Goal: Transaction & Acquisition: Purchase product/service

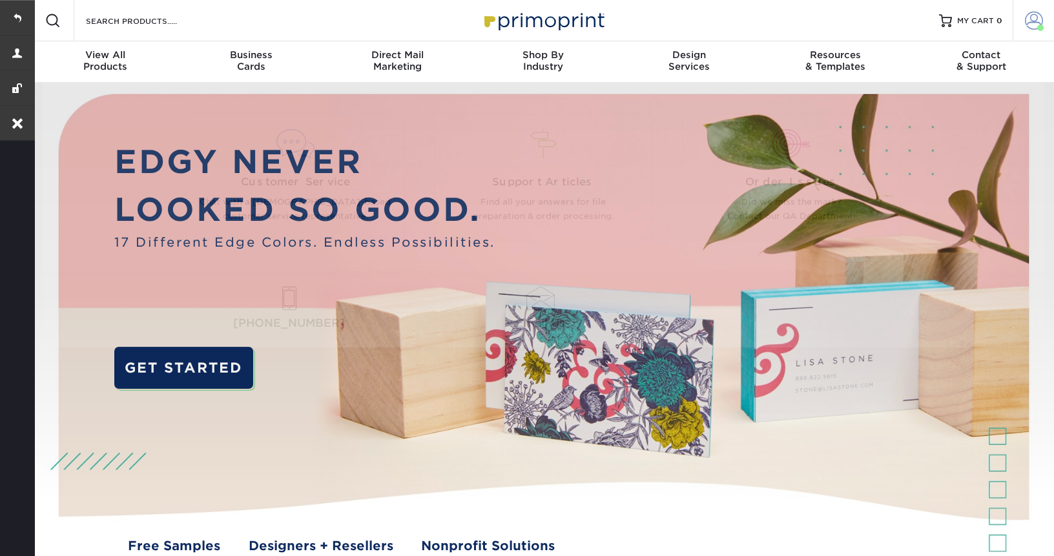
click at [1025, 28] on span at bounding box center [1034, 21] width 18 height 18
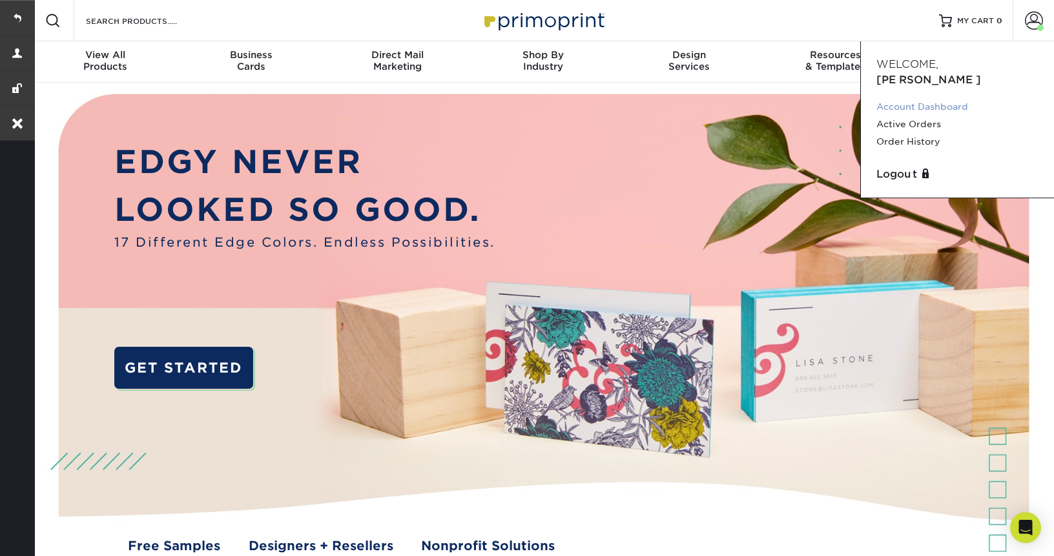
click at [897, 98] on link "Account Dashboard" at bounding box center [957, 106] width 162 height 17
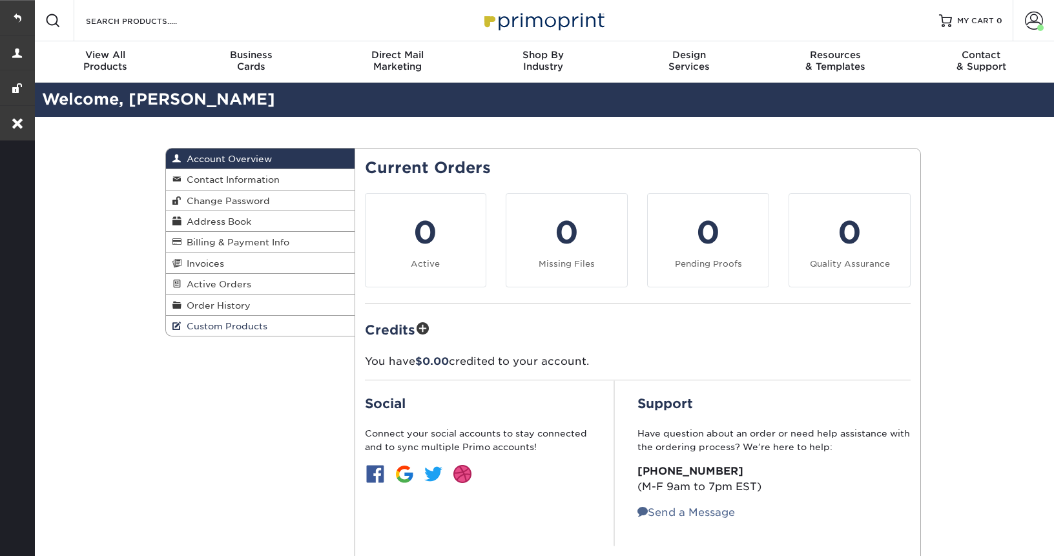
click at [210, 330] on span "Custom Products" at bounding box center [224, 326] width 86 height 10
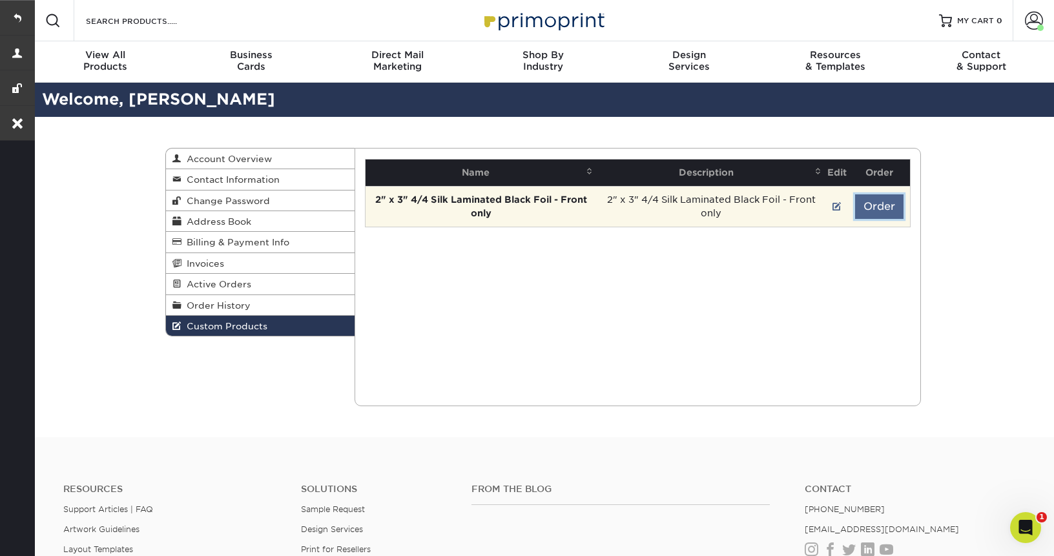
click at [884, 212] on button "Order" at bounding box center [879, 206] width 48 height 25
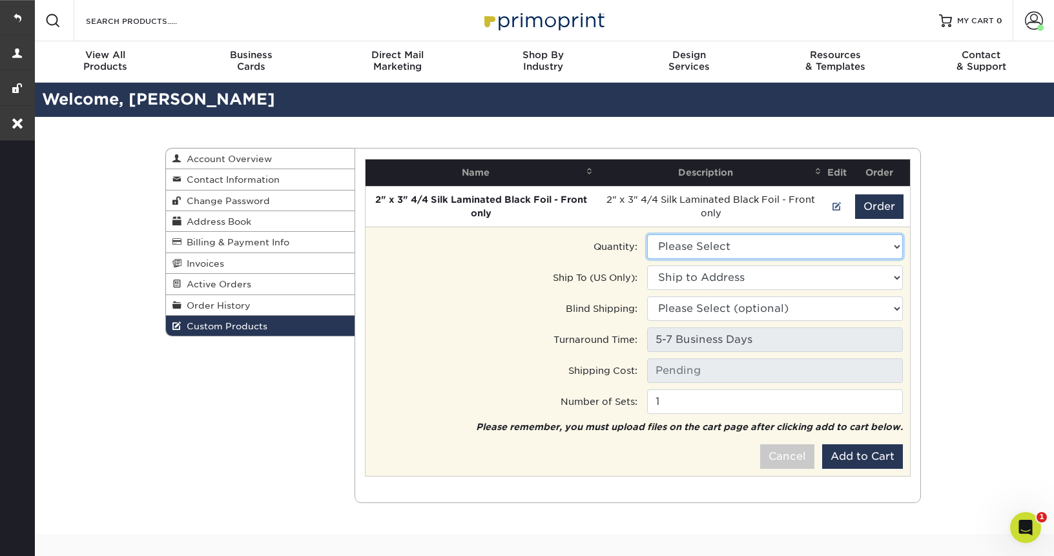
click at [760, 236] on select "Please Select 500 - $274.00" at bounding box center [775, 246] width 256 height 25
select select "0"
click at [647, 234] on select "Please Select 500 - $274.00" at bounding box center [775, 246] width 256 height 25
type input "Ground: $14.34"
click at [729, 274] on select "Ship to Address 1001 Huron Rd E, Cleveland, OH 812 Huron Rd E, Cleveland, OH 81…" at bounding box center [775, 277] width 256 height 25
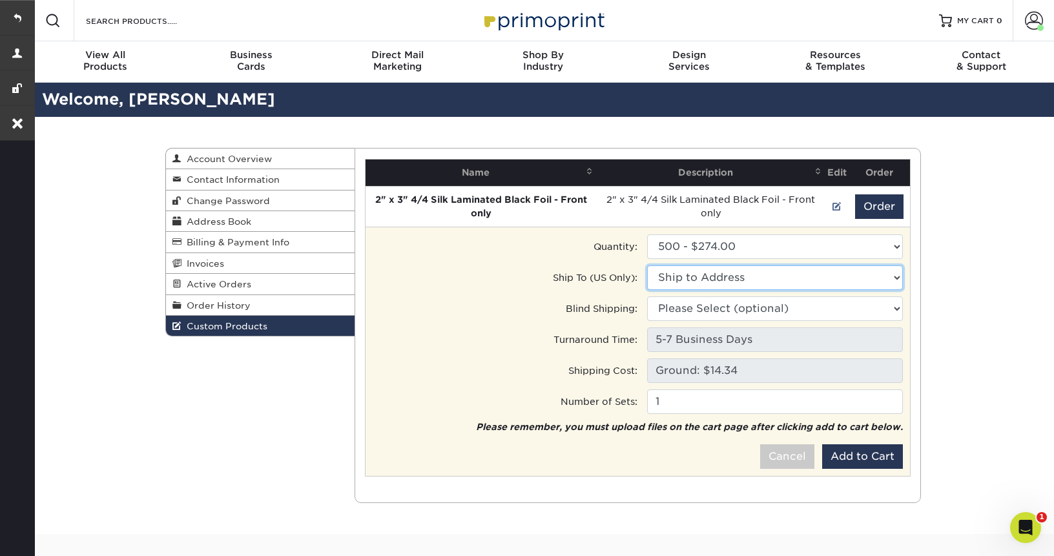
select select "41788"
click at [647, 265] on select "Ship to Address flourish • 1001 Huron Rd E, Cleveland, OH Goldfarb Weber Office…" at bounding box center [775, 277] width 256 height 25
click at [721, 309] on select "Please Select (optional) 1001 Huron Rd E, Cleveland, OH 812 Huron Rd E, Clevela…" at bounding box center [775, 308] width 256 height 25
click at [647, 296] on select "Please Select (optional) flourish • 1001 Huron Rd E, Cleveland, OH Goldfarb Web…" at bounding box center [775, 308] width 256 height 25
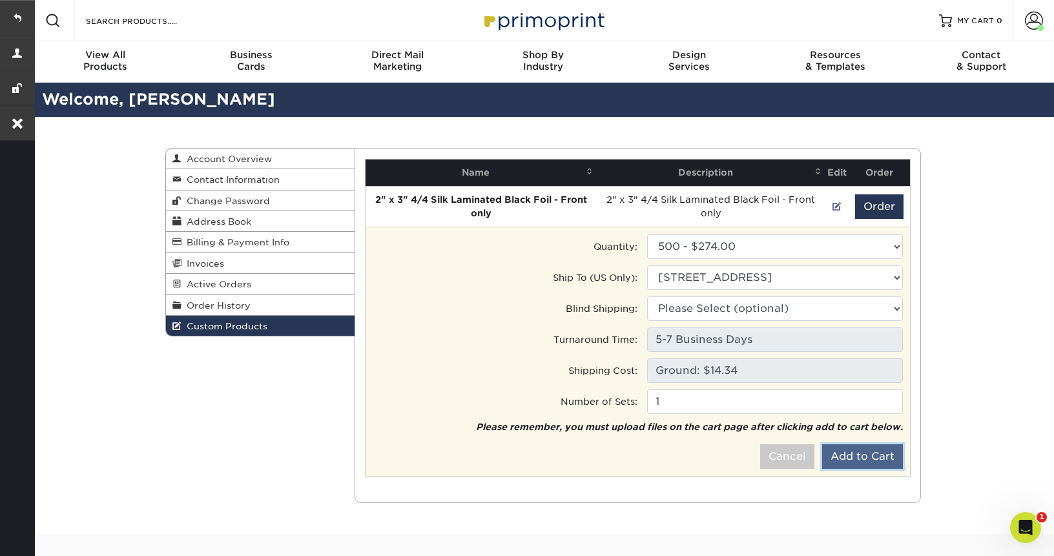
click at [846, 454] on button "Add to Cart" at bounding box center [862, 456] width 81 height 25
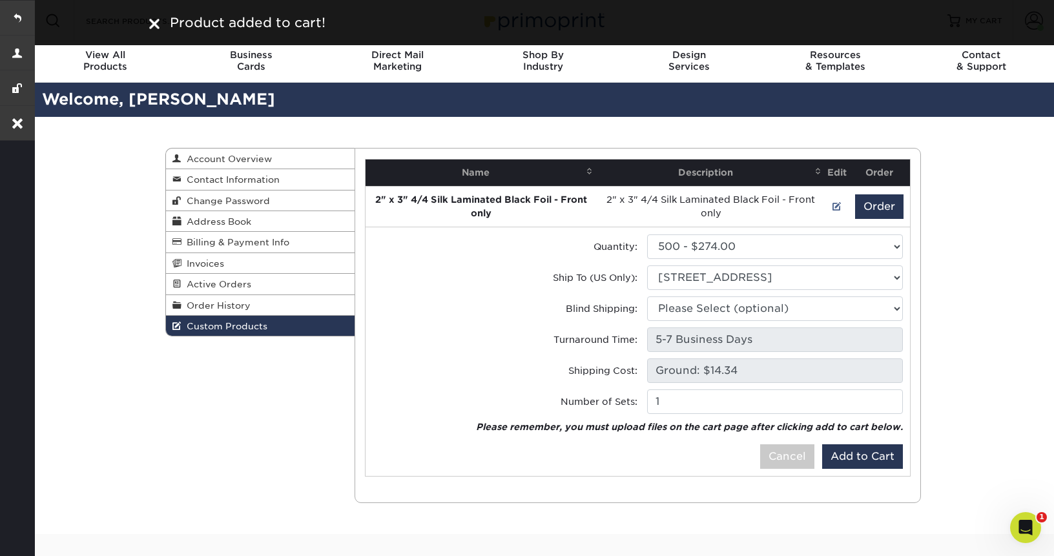
click at [154, 25] on img at bounding box center [154, 24] width 10 height 10
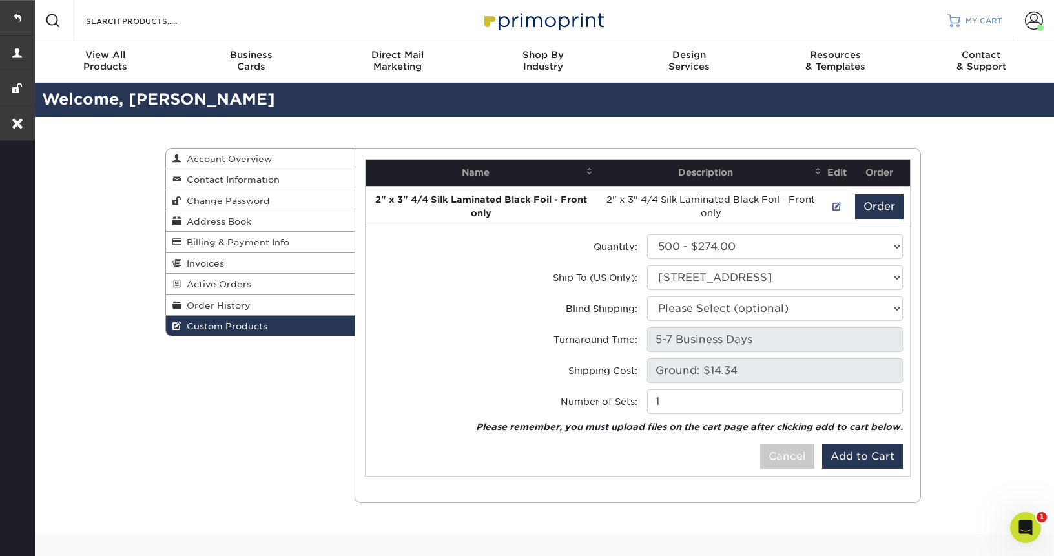
click at [987, 21] on span "MY CART" at bounding box center [983, 20] width 37 height 11
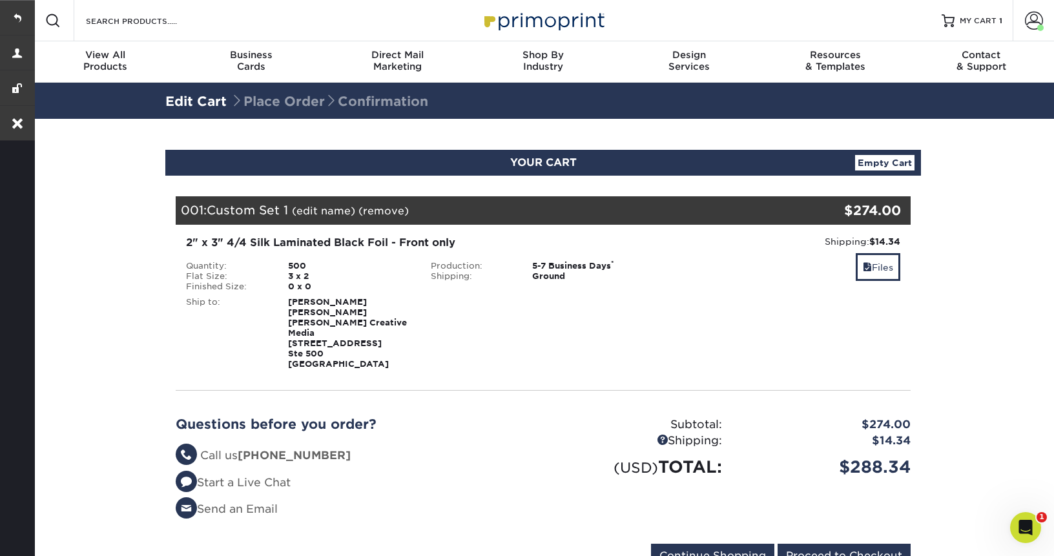
click at [331, 210] on link "(edit name)" at bounding box center [323, 211] width 63 height 12
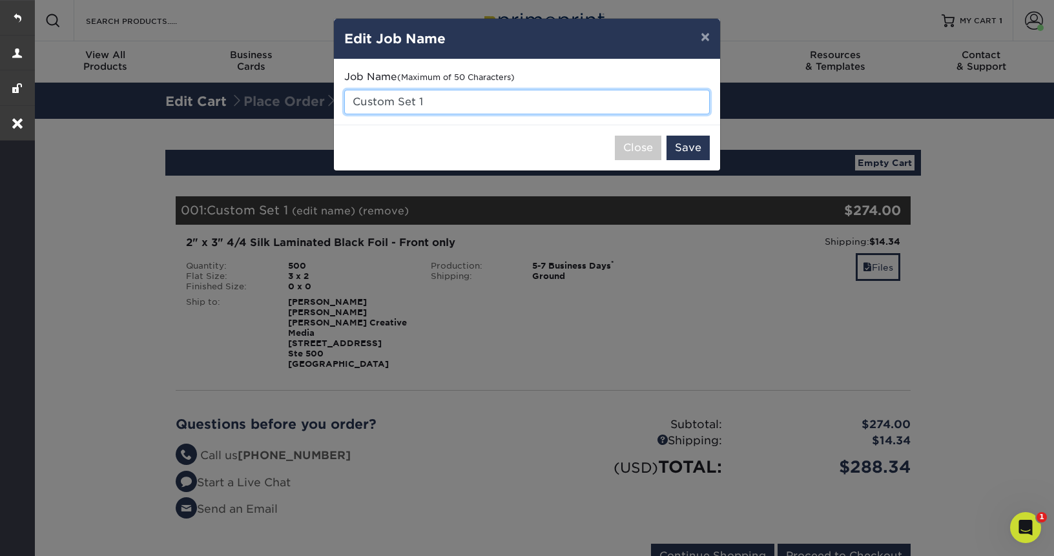
click at [449, 108] on input "Custom Set 1" at bounding box center [526, 102] width 365 height 25
paste input "[PERSON_NAME]"
type input "[PERSON_NAME]"
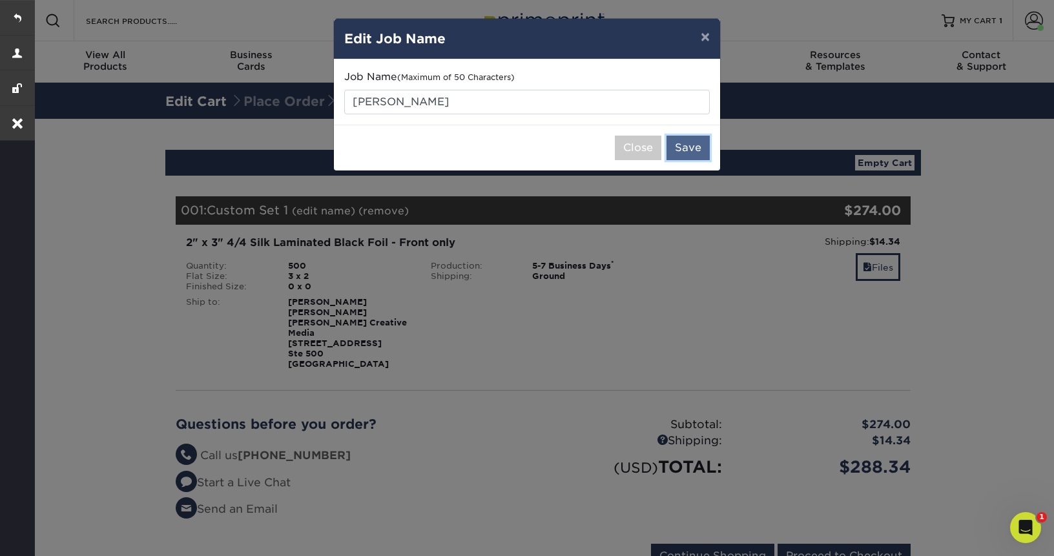
click at [701, 153] on button "Save" at bounding box center [687, 148] width 43 height 25
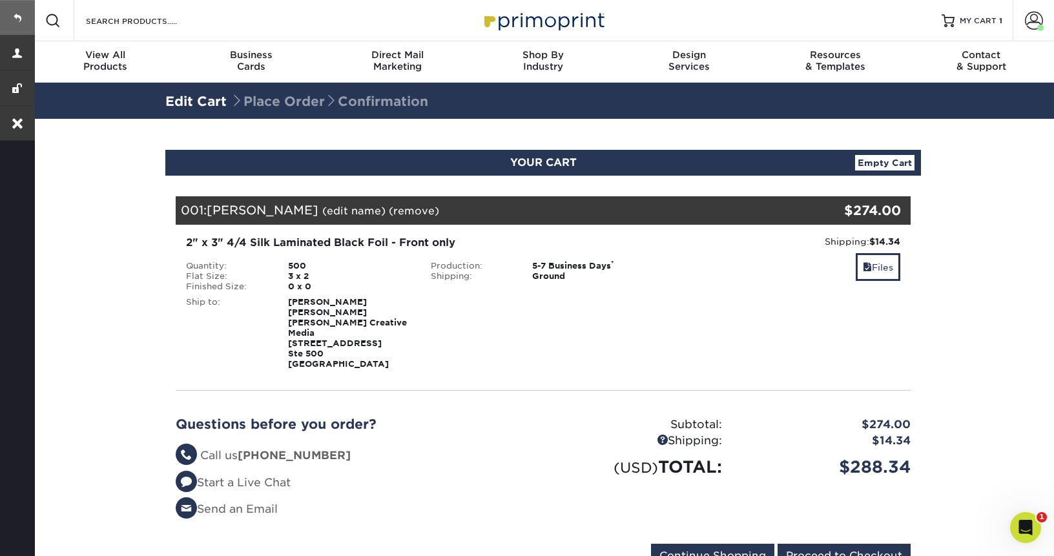
click at [9, 22] on link at bounding box center [17, 17] width 35 height 35
